Goal: Find contact information: Find contact information

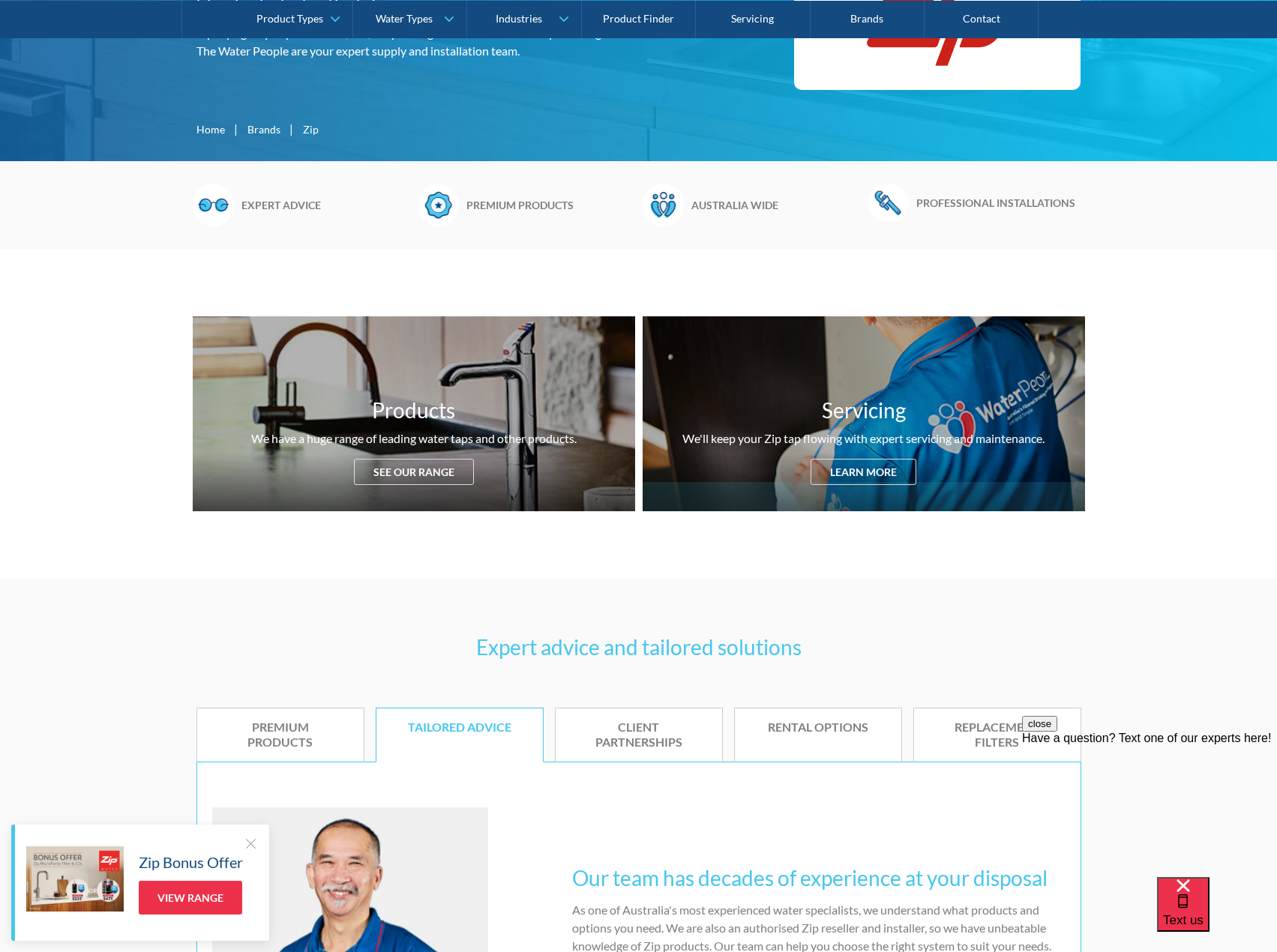
scroll to position [375, 0]
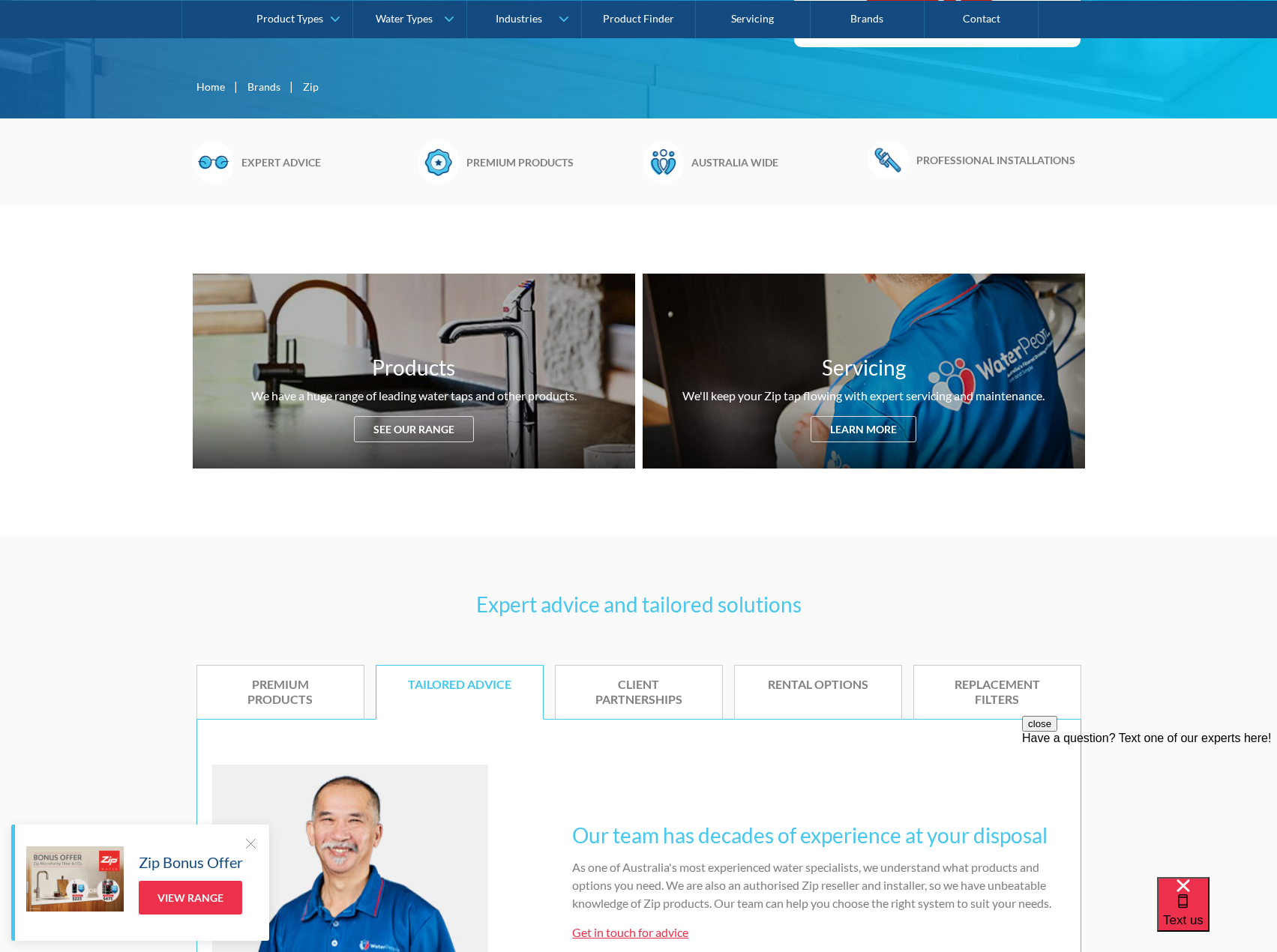
click at [243, 842] on div at bounding box center [250, 843] width 15 height 15
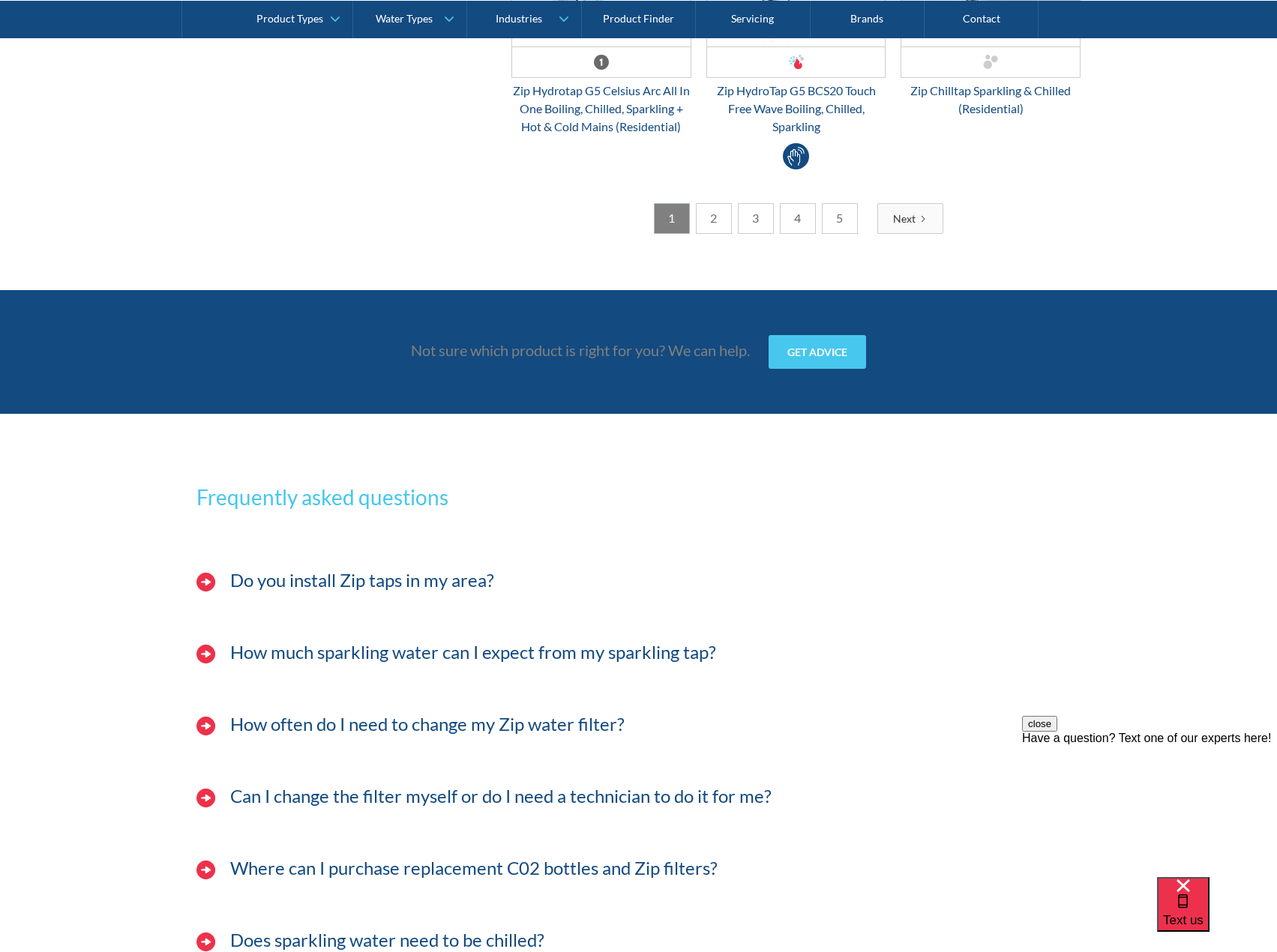
scroll to position [6014, 0]
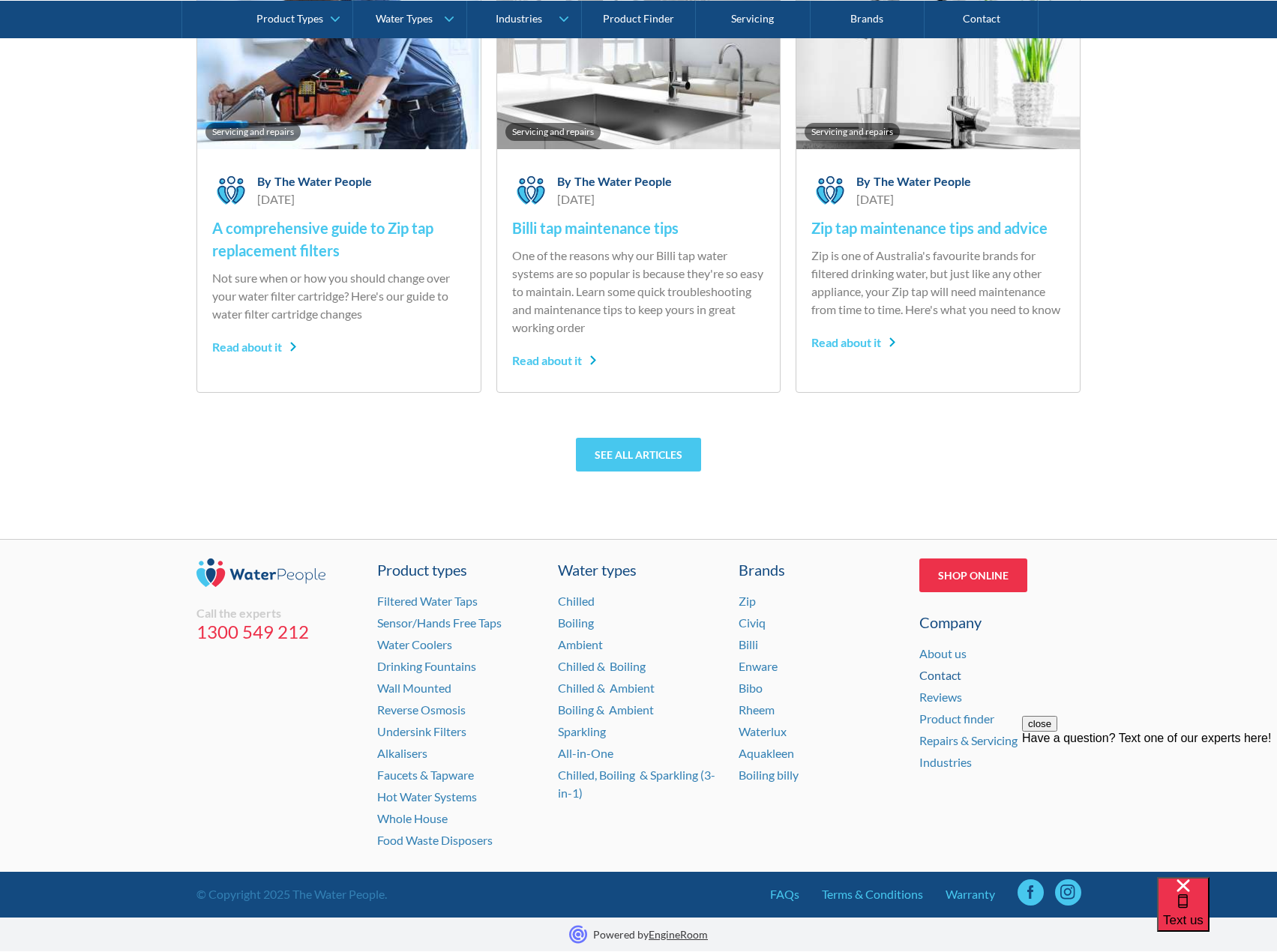
click at [956, 672] on link "Contact" at bounding box center [940, 675] width 42 height 15
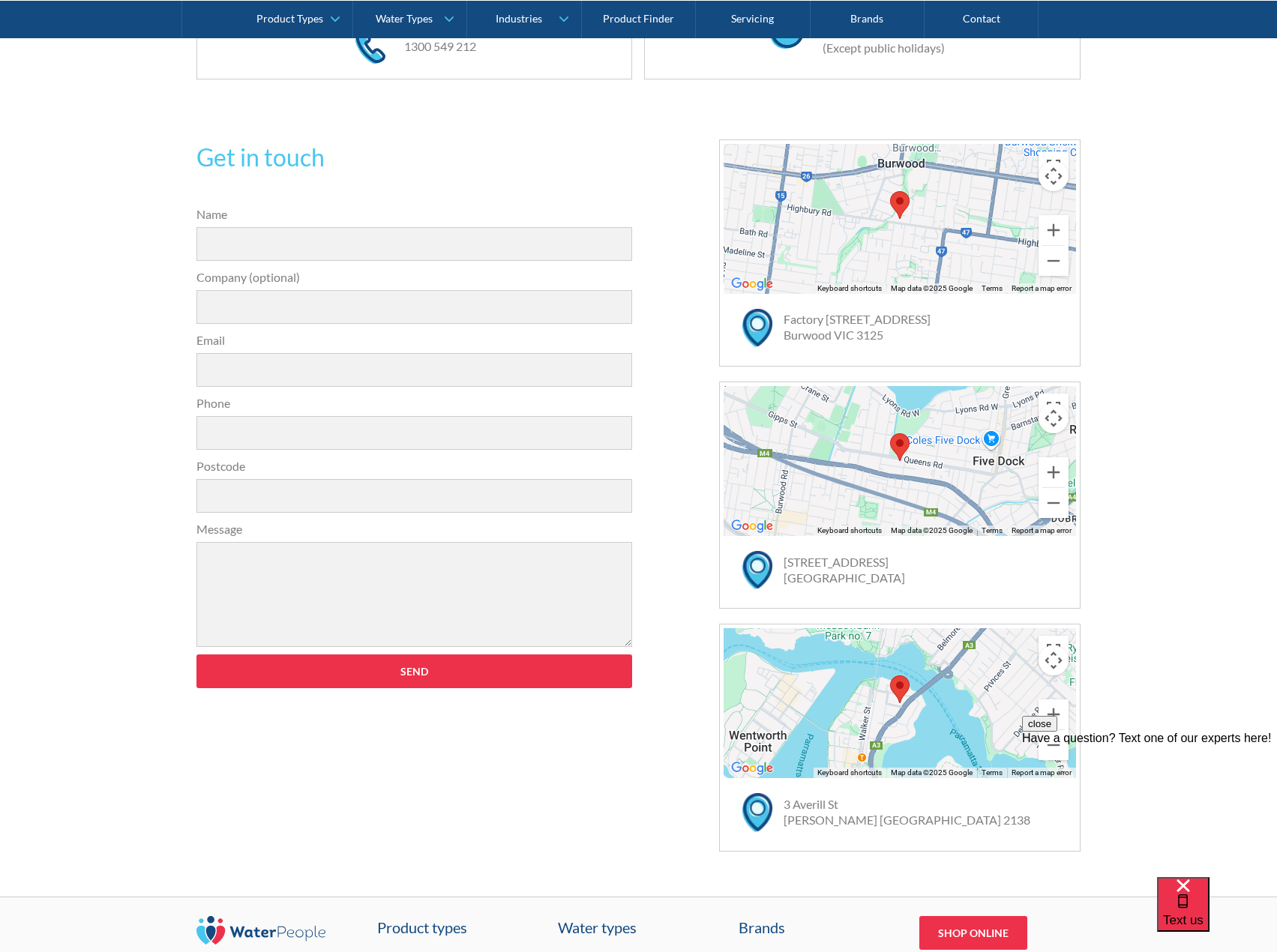
scroll to position [150, 0]
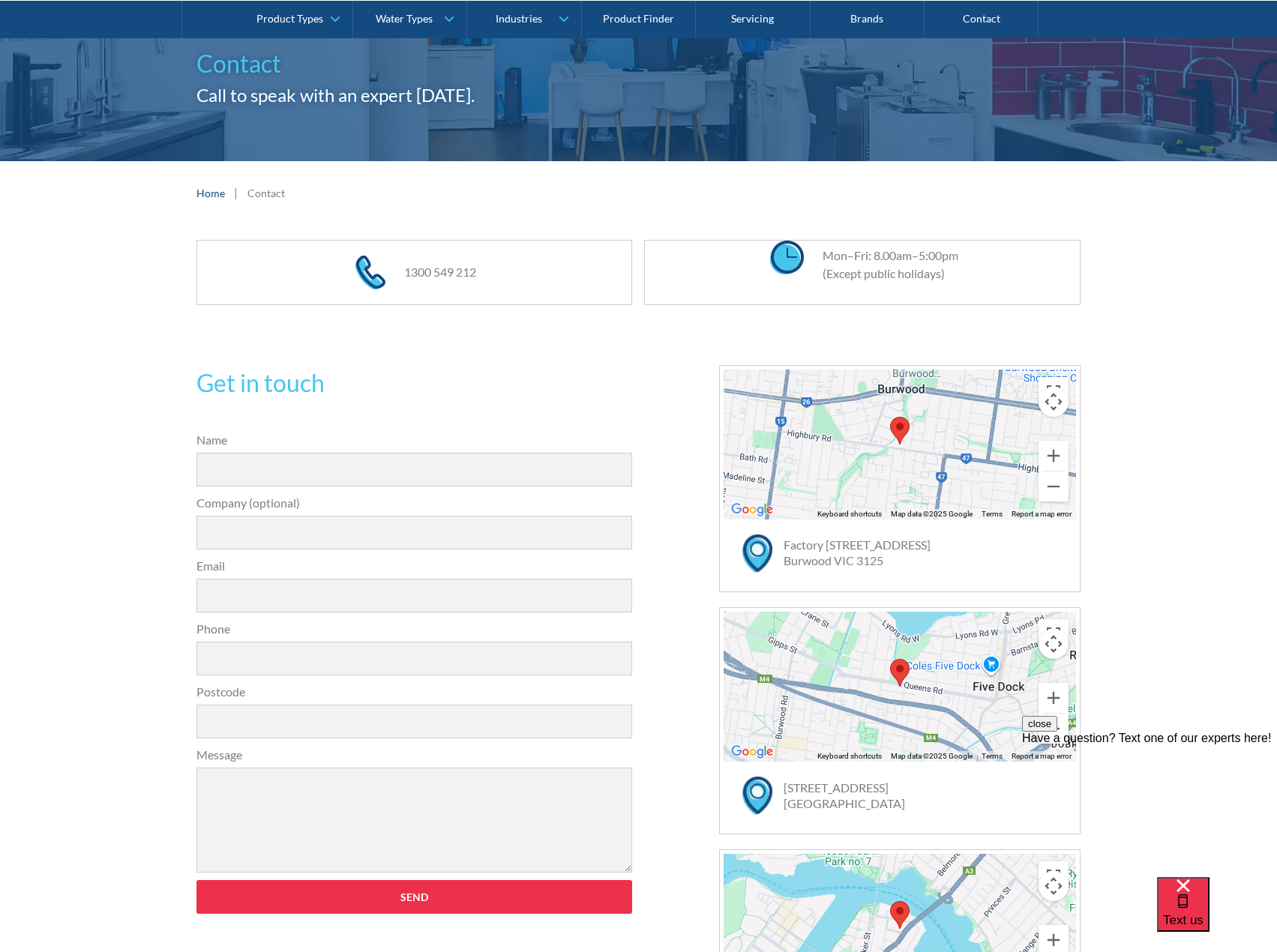
click at [141, 331] on div "Get in touch 31a2535b1fa56df3e4085a503ca978b33ae07608c9274f6380584a90323ec471d3…" at bounding box center [638, 721] width 1277 height 802
click at [121, 401] on div "Get in touch 31a2535b1fa56df3e4085a503ca978b33ae07608c9274f6380584a90323ec471d3…" at bounding box center [638, 721] width 1277 height 802
click at [150, 397] on div "Get in touch 31a2535b1fa56df3e4085a503ca978b33ae07608c9274f6380584a90323ec471d3…" at bounding box center [638, 721] width 1277 height 802
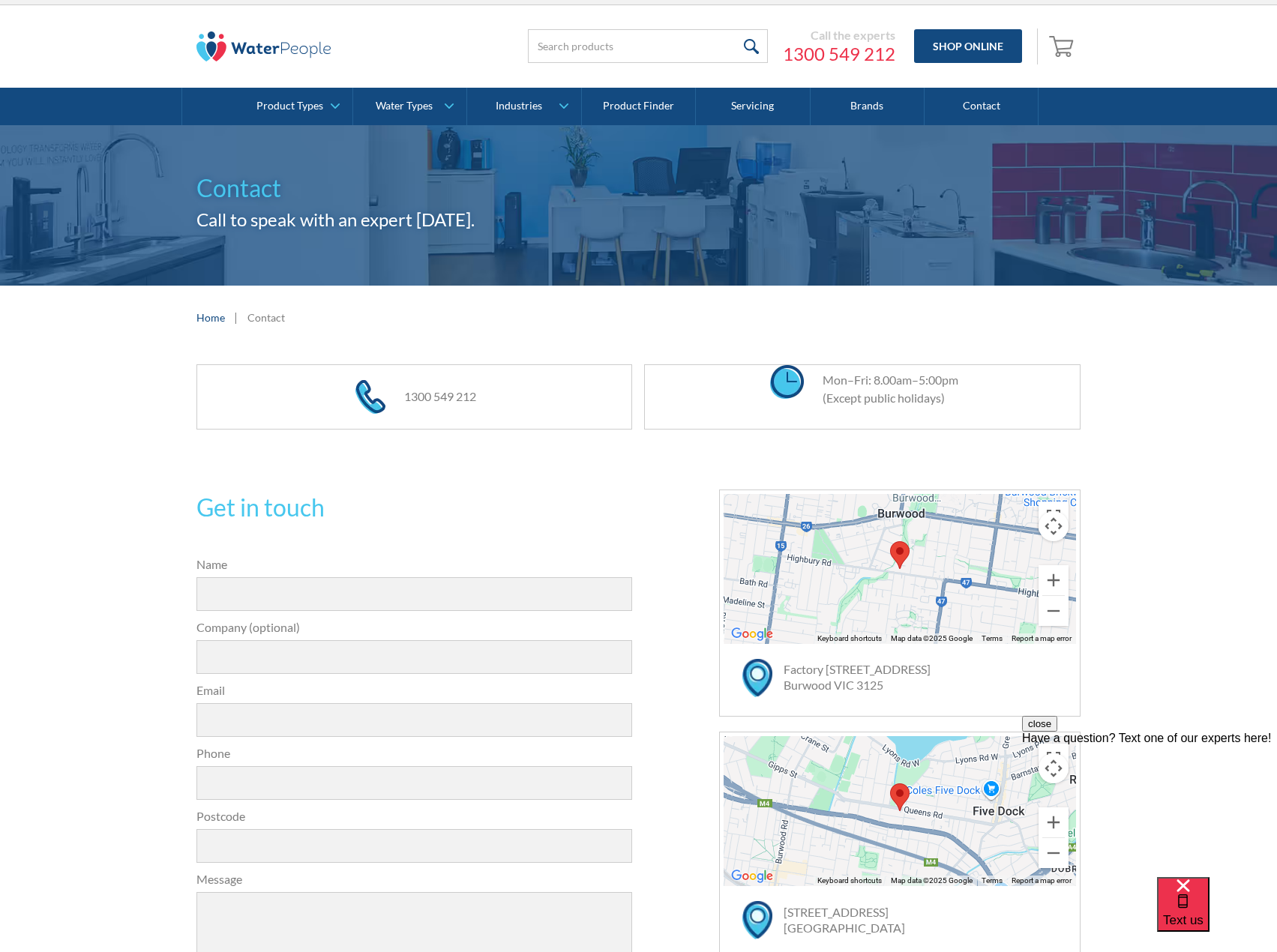
scroll to position [0, 0]
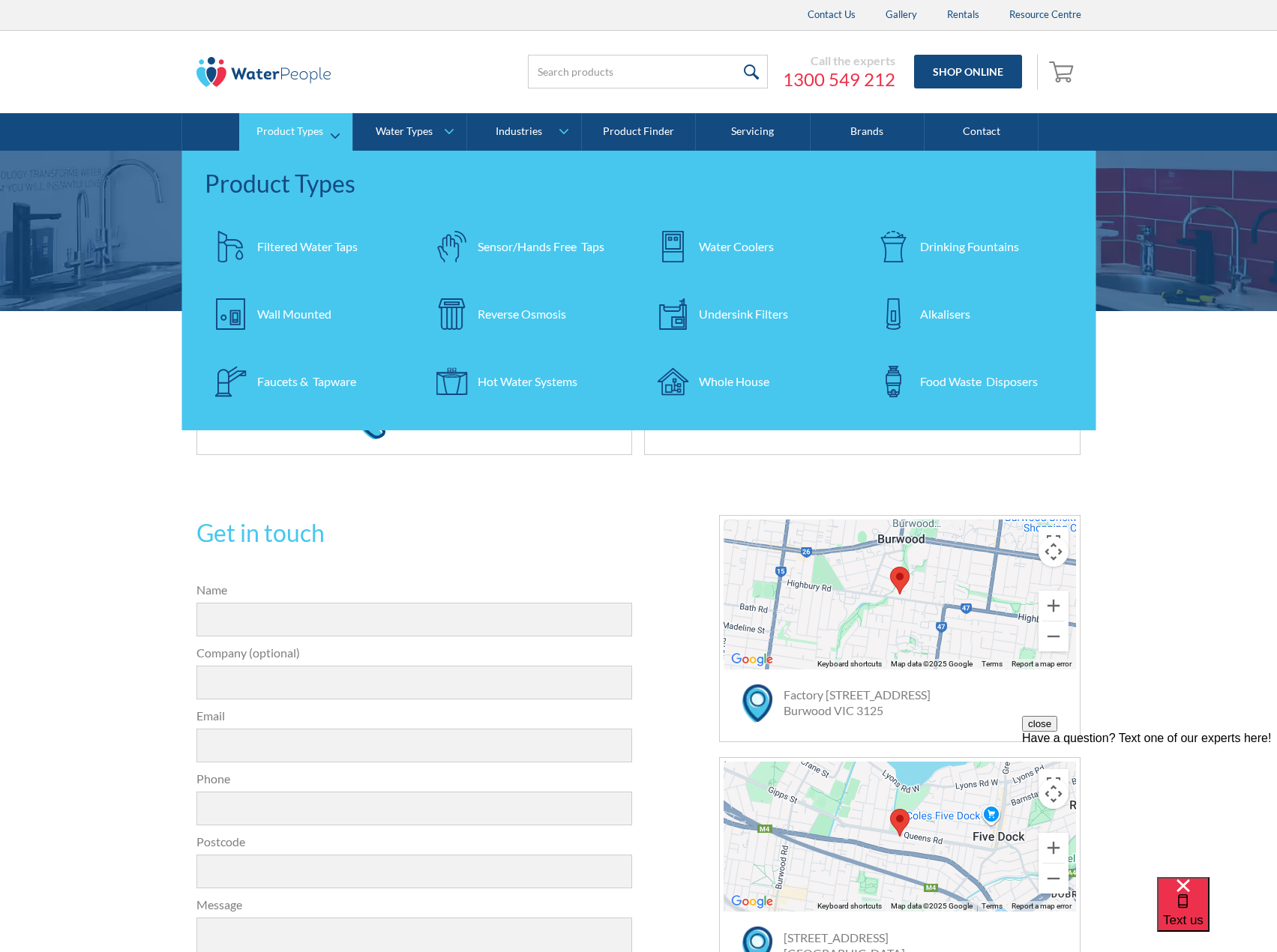
click at [328, 246] on div "Filtered Water Taps" at bounding box center [307, 246] width 100 height 18
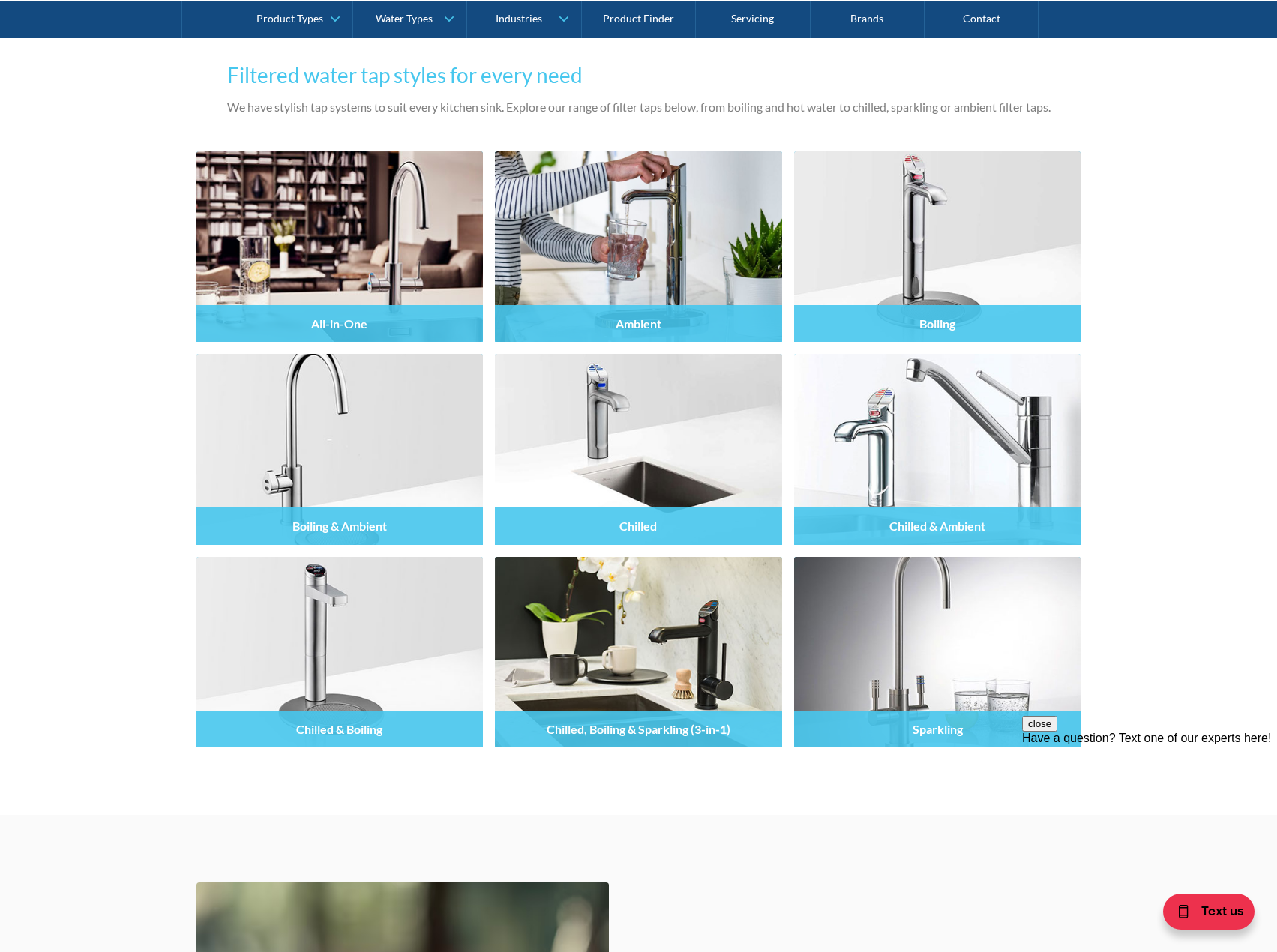
scroll to position [1274, 0]
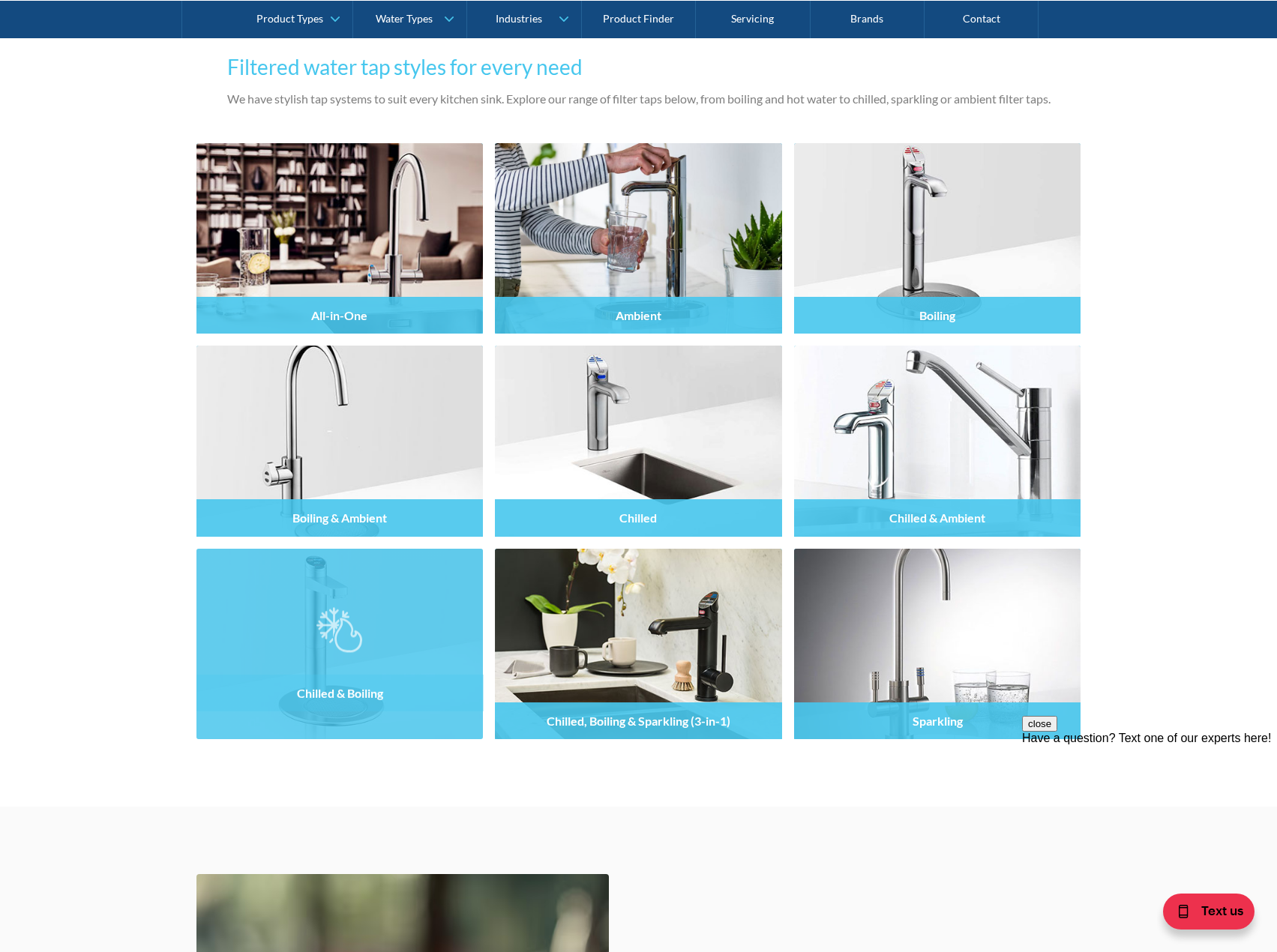
click at [317, 645] on img at bounding box center [339, 630] width 46 height 45
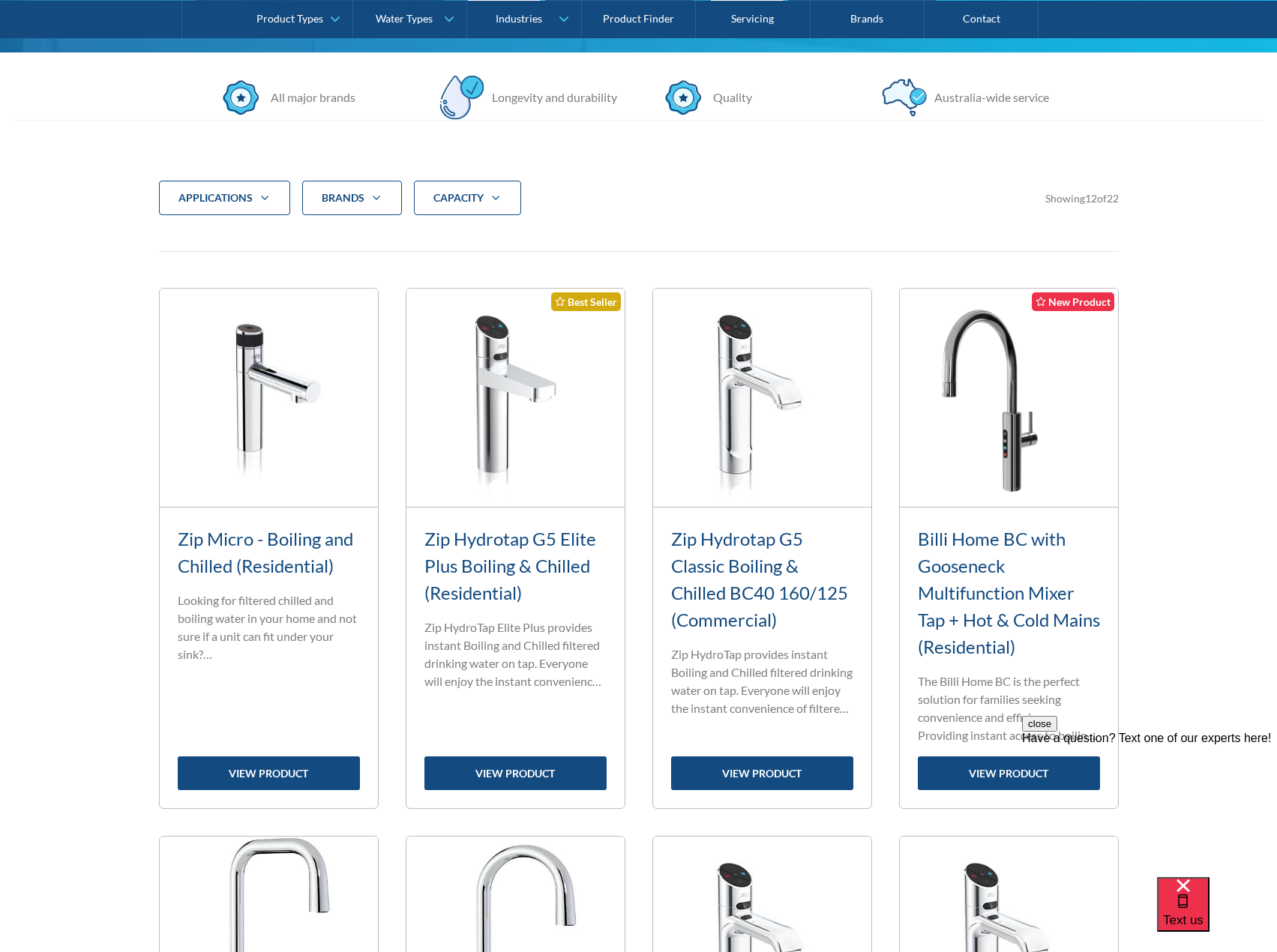
scroll to position [525, 0]
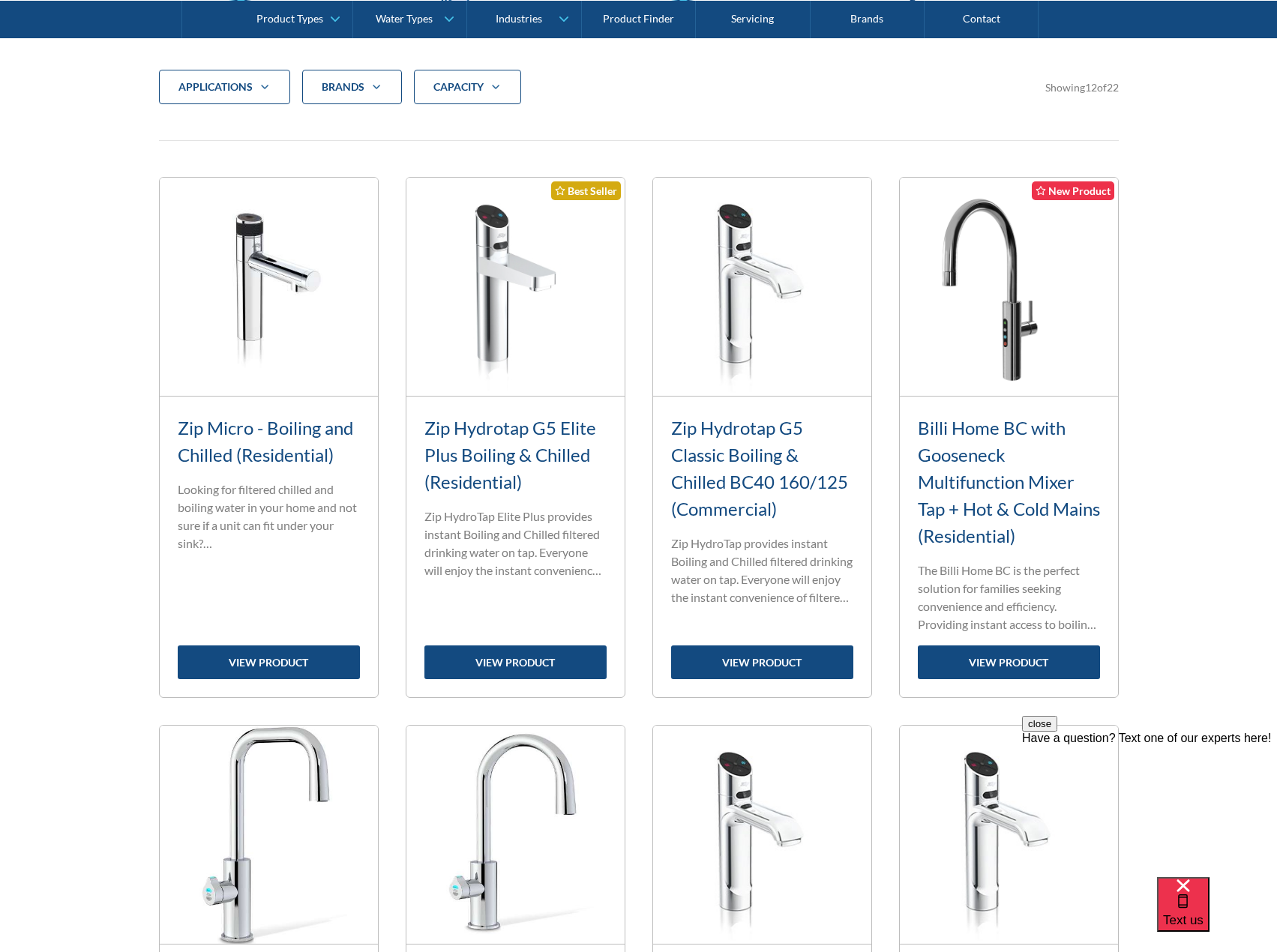
click at [129, 488] on div "applications Commercial Residential Clear Brands Zip Billi Rheem Aquakleen Boil…" at bounding box center [639, 935] width 1247 height 1850
